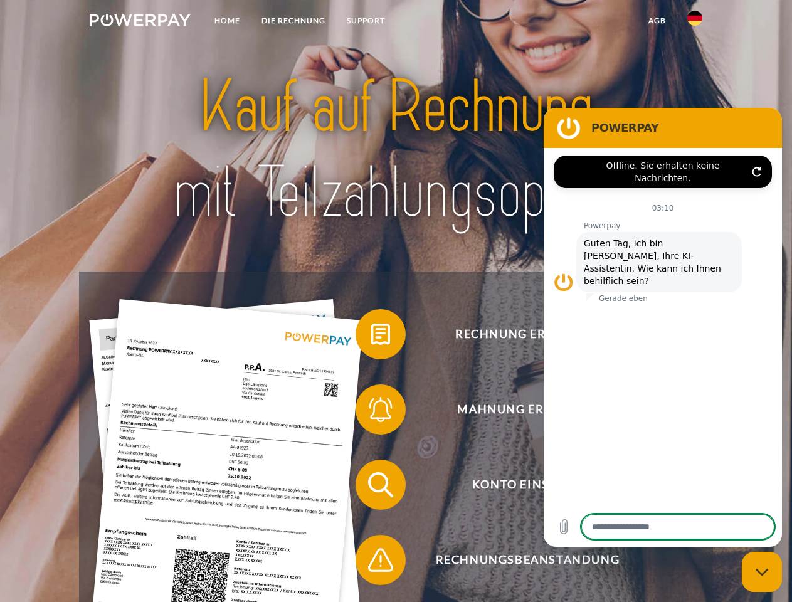
click at [140, 22] on img at bounding box center [140, 20] width 101 height 13
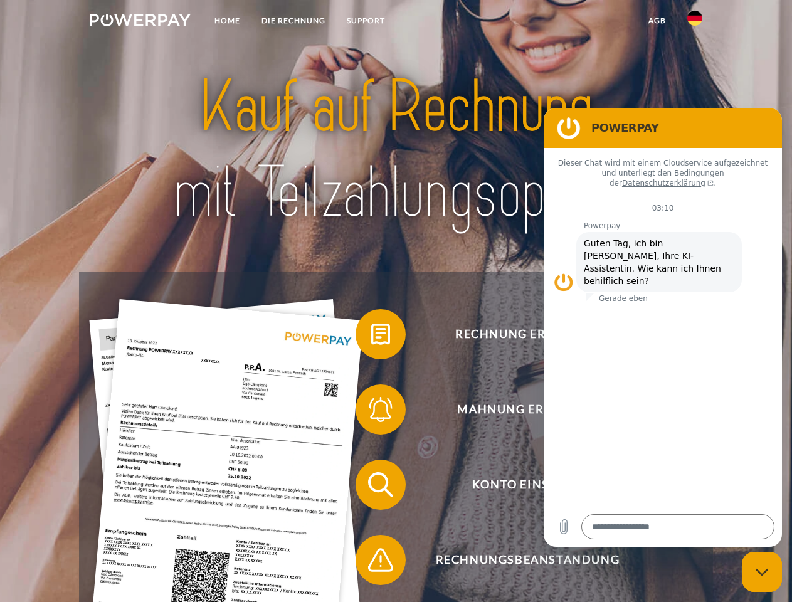
click at [695, 22] on img at bounding box center [694, 18] width 15 height 15
click at [656, 21] on link "agb" at bounding box center [656, 20] width 39 height 23
click at [371, 337] on span at bounding box center [361, 334] width 63 height 63
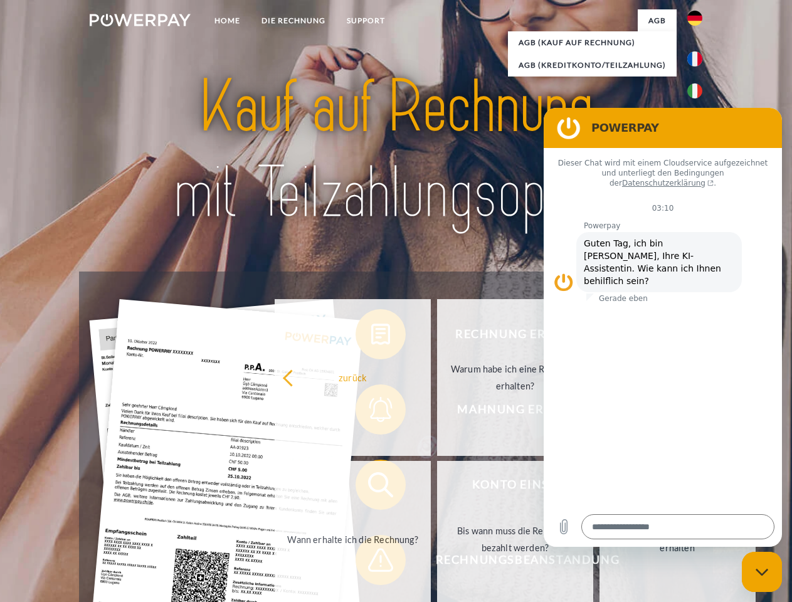
click at [371, 412] on div "Rechnung erhalten? Mahnung erhalten? Konto einsehen" at bounding box center [395, 521] width 633 height 501
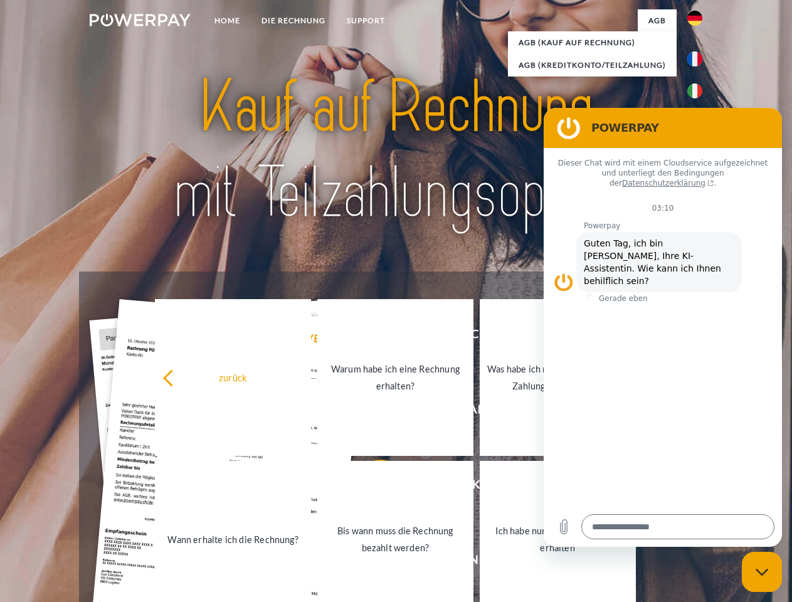
click at [371, 487] on link "Bis wann muss die Rechnung bezahlt werden?" at bounding box center [395, 539] width 156 height 157
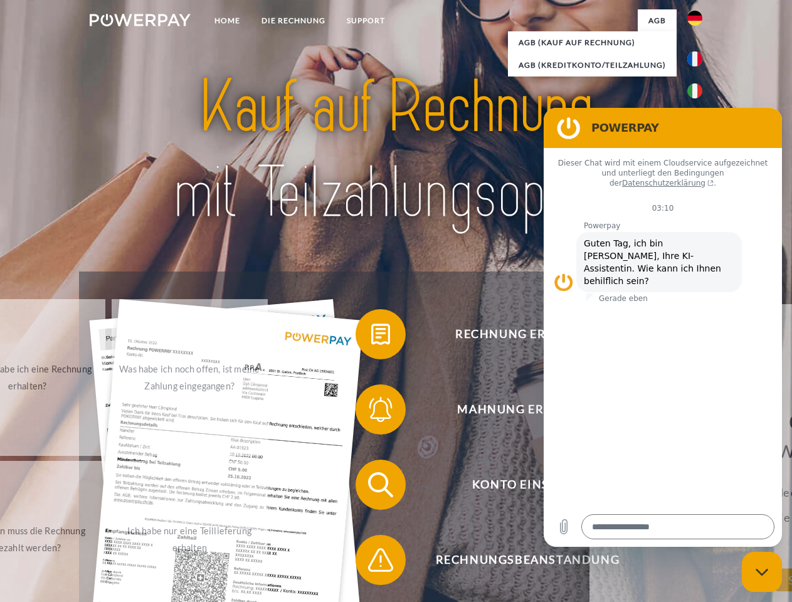
click at [371, 562] on span at bounding box center [361, 559] width 63 height 63
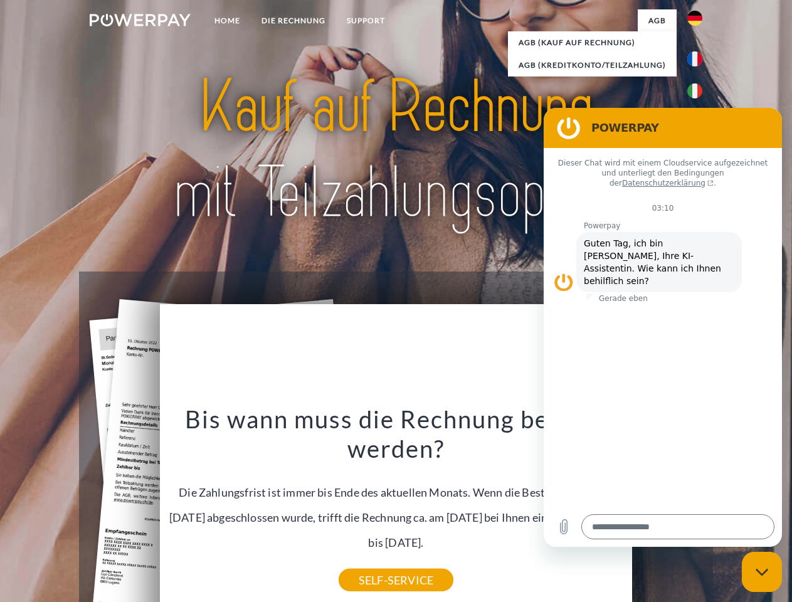
click at [762, 572] on icon "Messaging-Fenster schließen" at bounding box center [761, 572] width 13 height 8
type textarea "*"
